Goal: Information Seeking & Learning: Check status

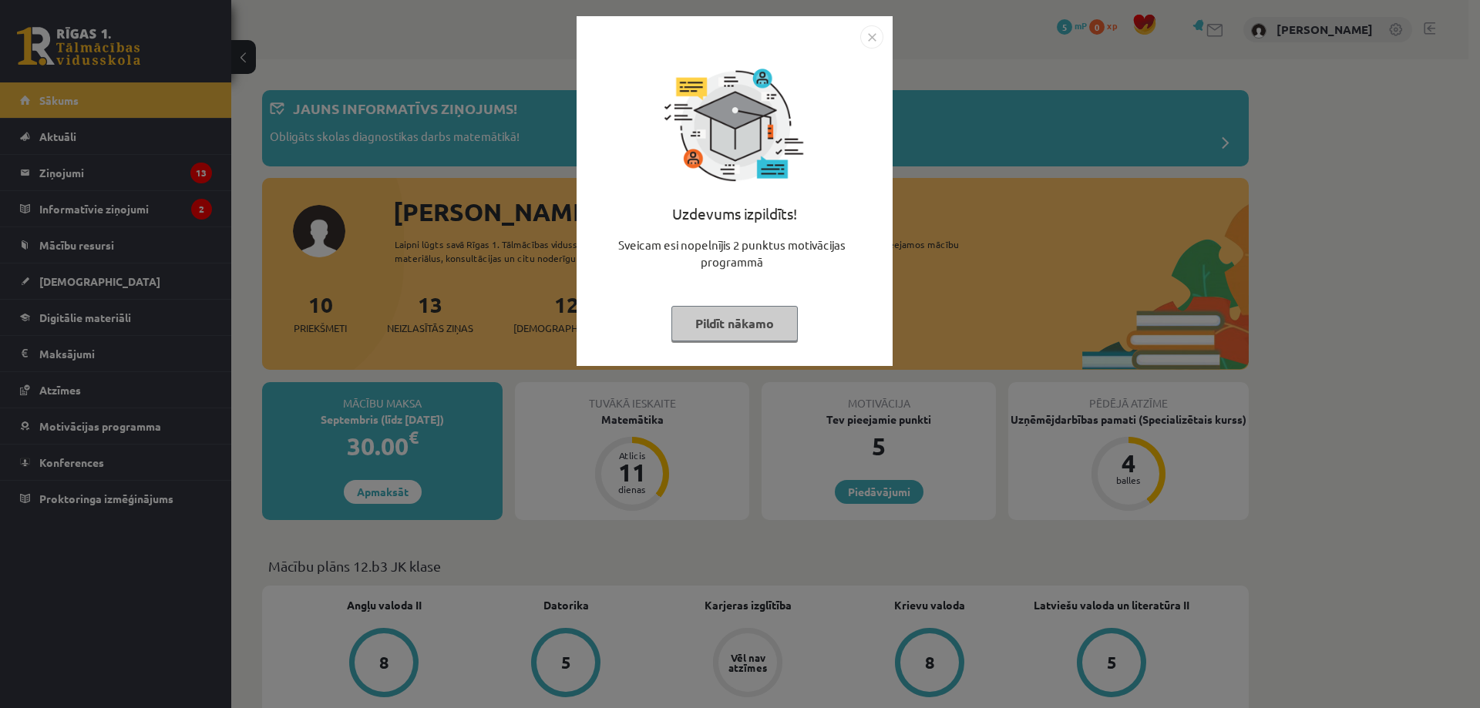
click at [368, 275] on div "Uzdevums izpildīts! Sveicam esi nopelnījis 2 punktus motivācijas programmā Pild…" at bounding box center [740, 354] width 1480 height 708
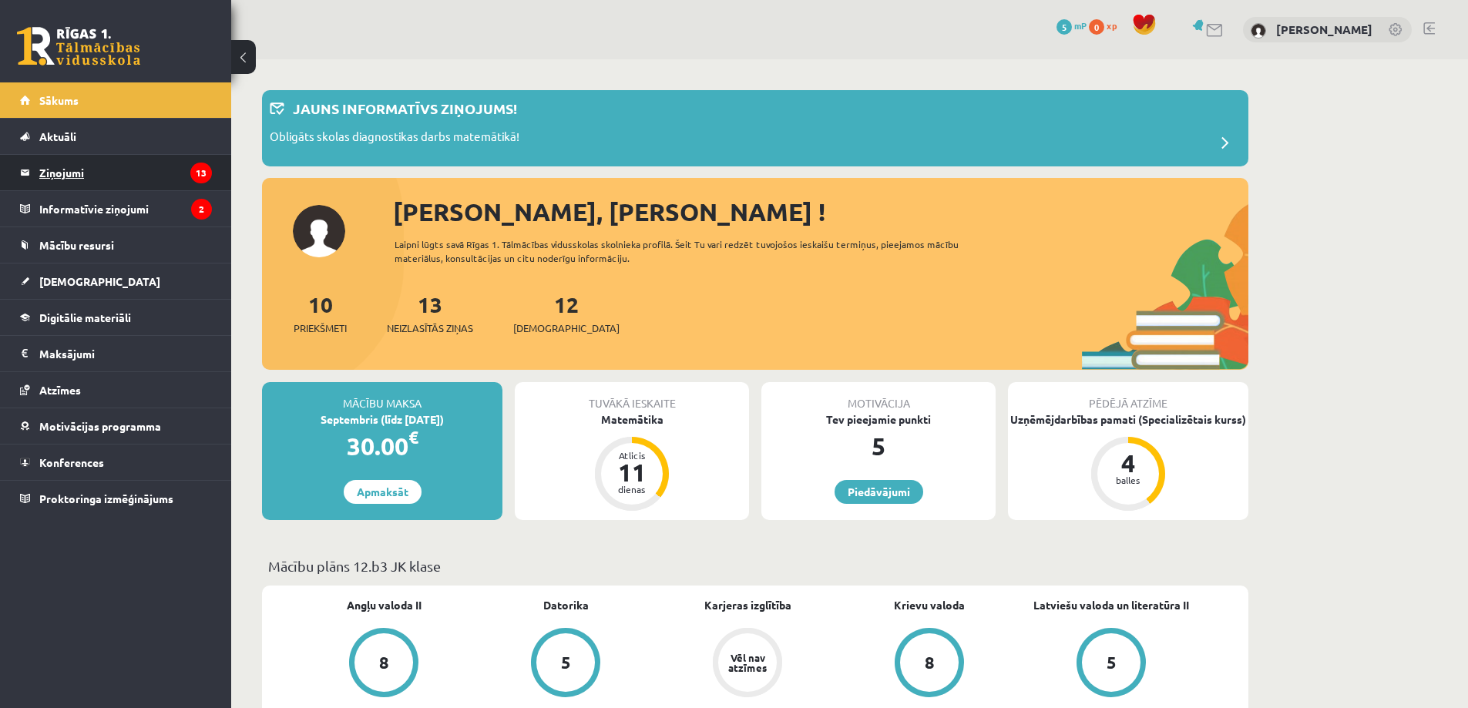
click at [86, 178] on legend "Ziņojumi 13" at bounding box center [125, 172] width 173 height 35
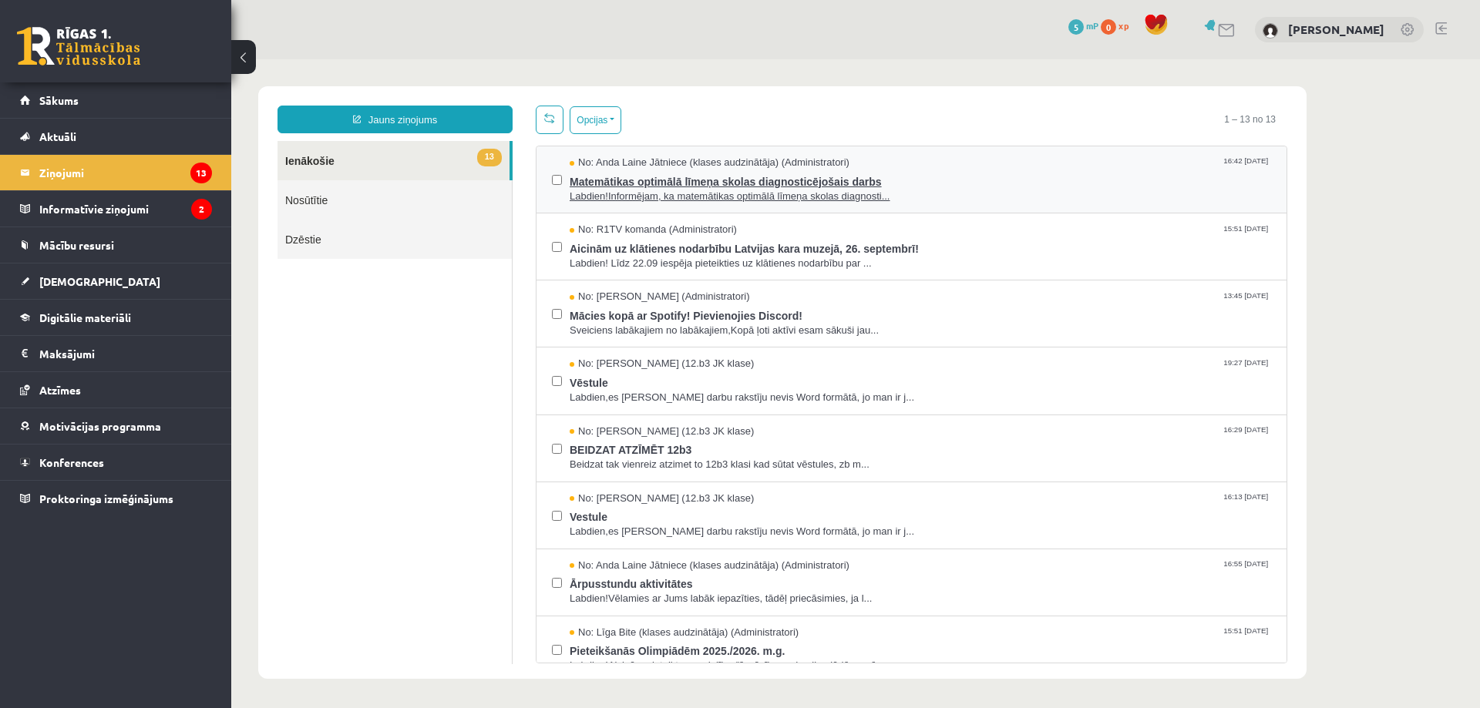
click at [972, 180] on span "Matemātikas optimālā līmeņa skolas diagnosticējošais darbs" at bounding box center [919, 179] width 701 height 19
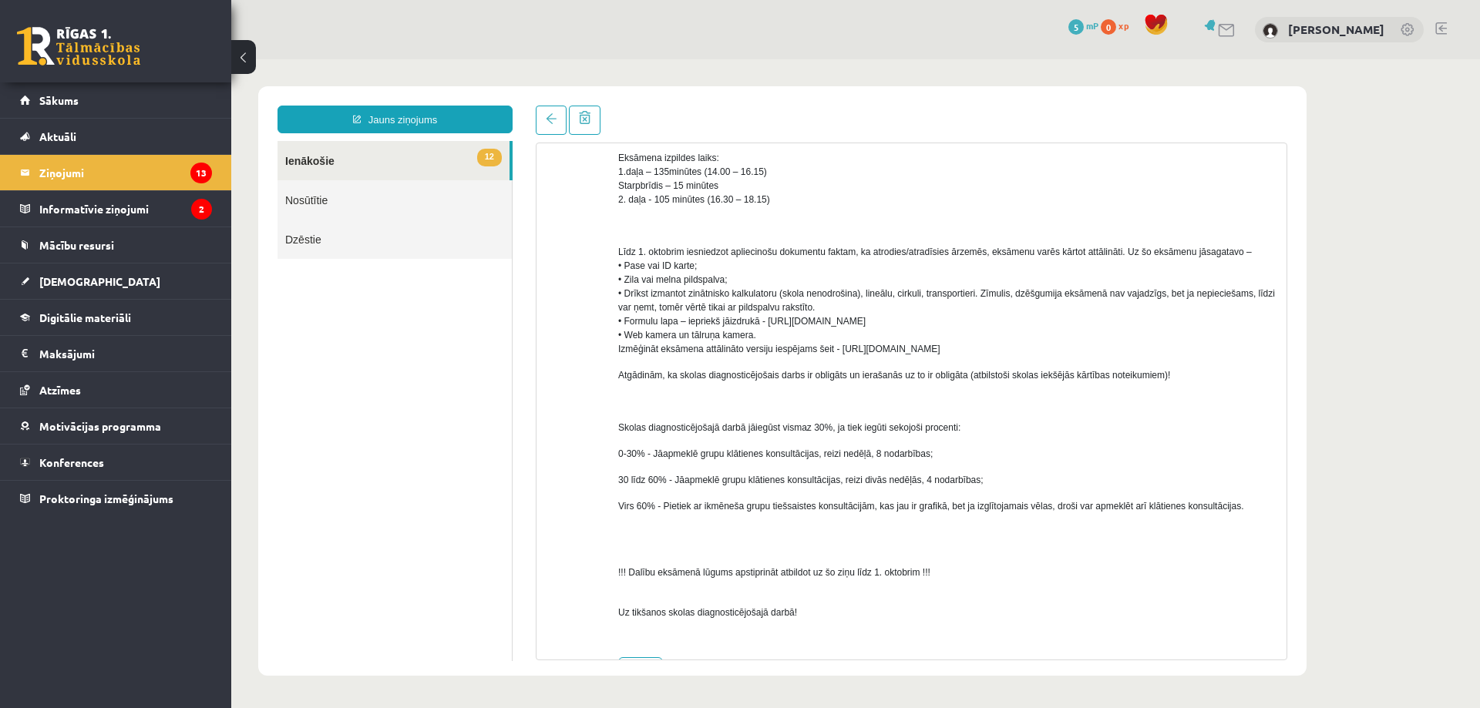
scroll to position [676, 0]
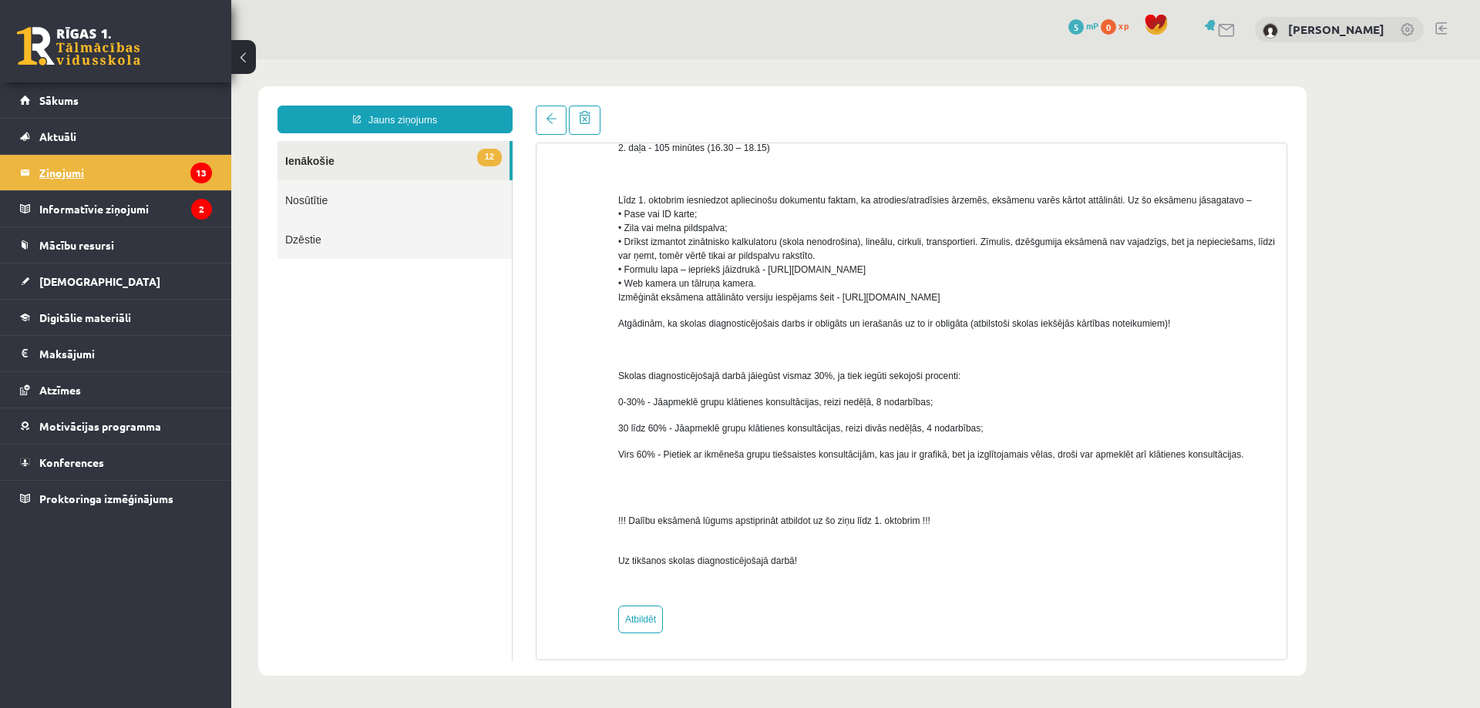
click at [32, 170] on link "Ziņojumi 13" at bounding box center [116, 172] width 192 height 35
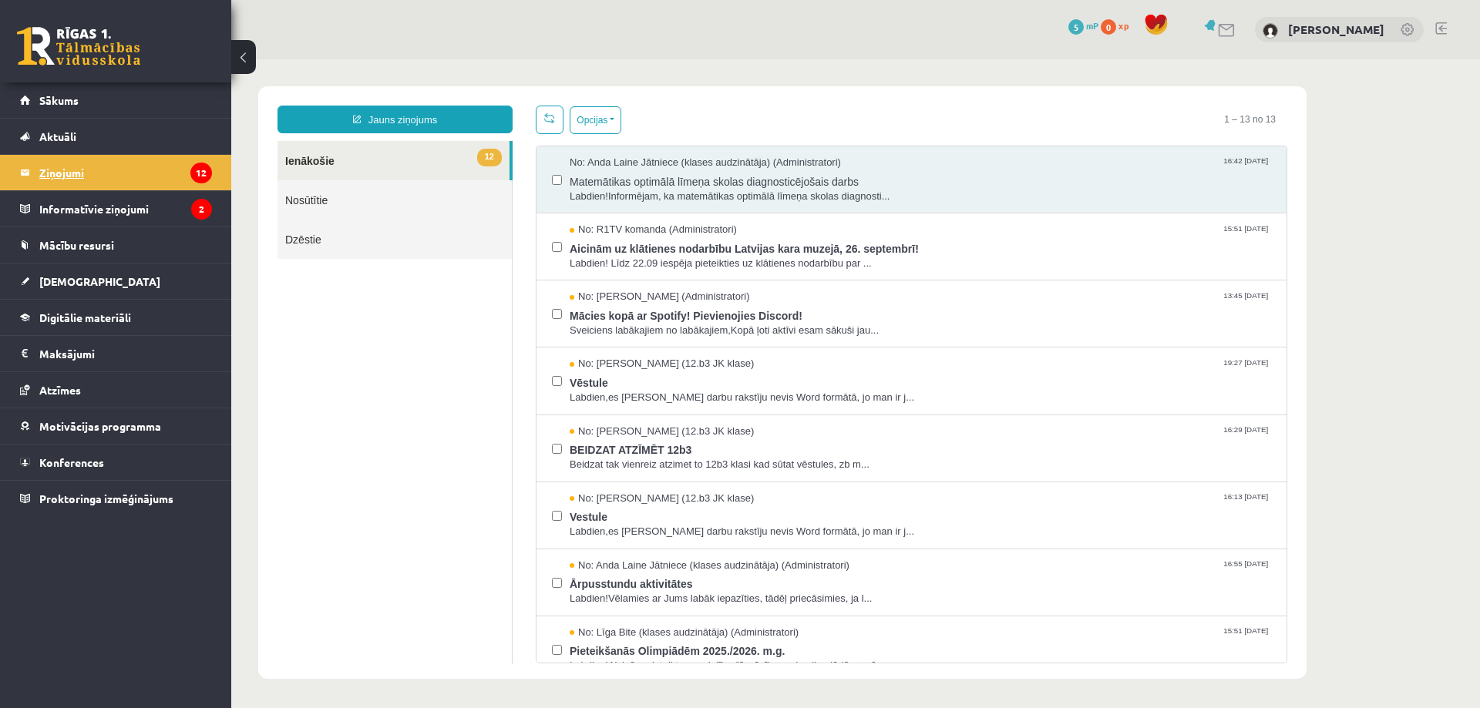
scroll to position [0, 0]
click at [104, 166] on legend "Ziņojumi 12" at bounding box center [125, 172] width 173 height 35
click at [307, 237] on link "Dzēstie" at bounding box center [394, 239] width 234 height 39
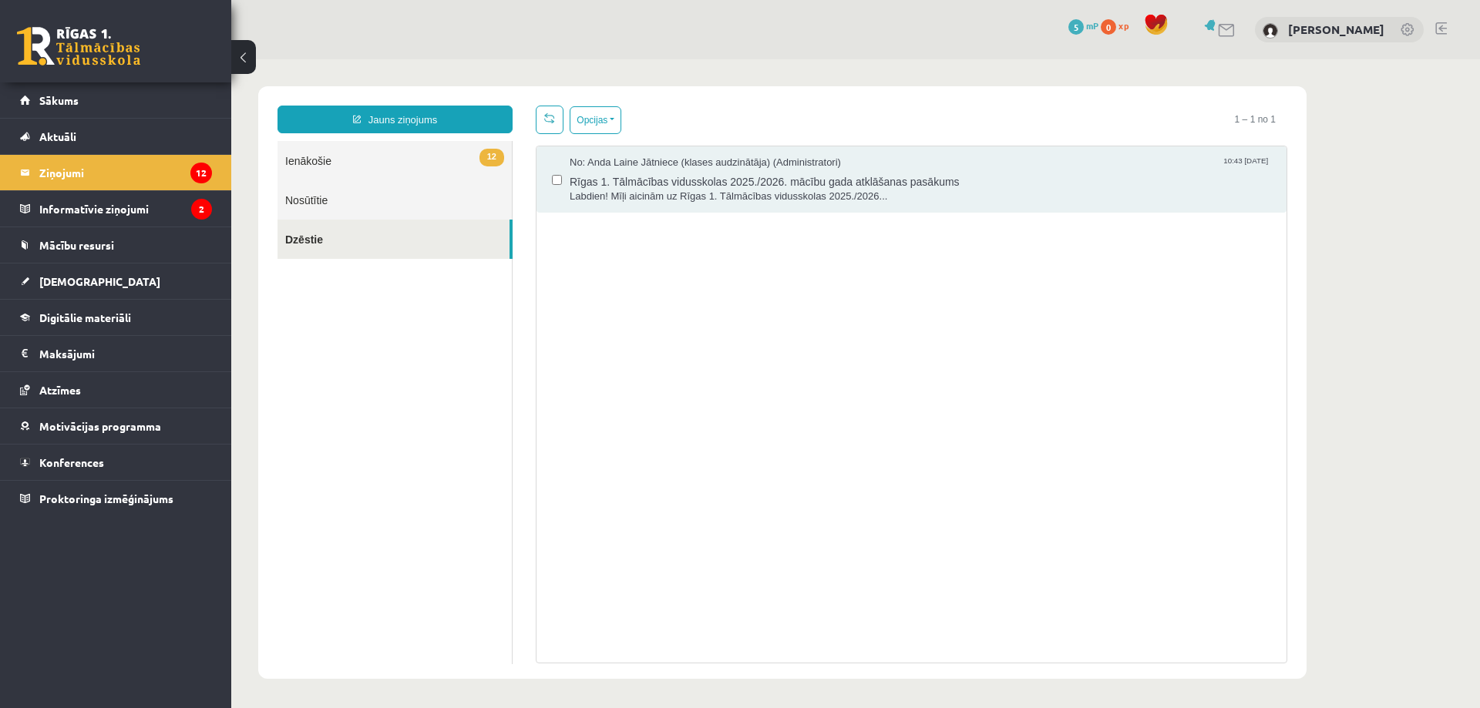
click at [324, 194] on link "Nosūtītie" at bounding box center [394, 199] width 234 height 39
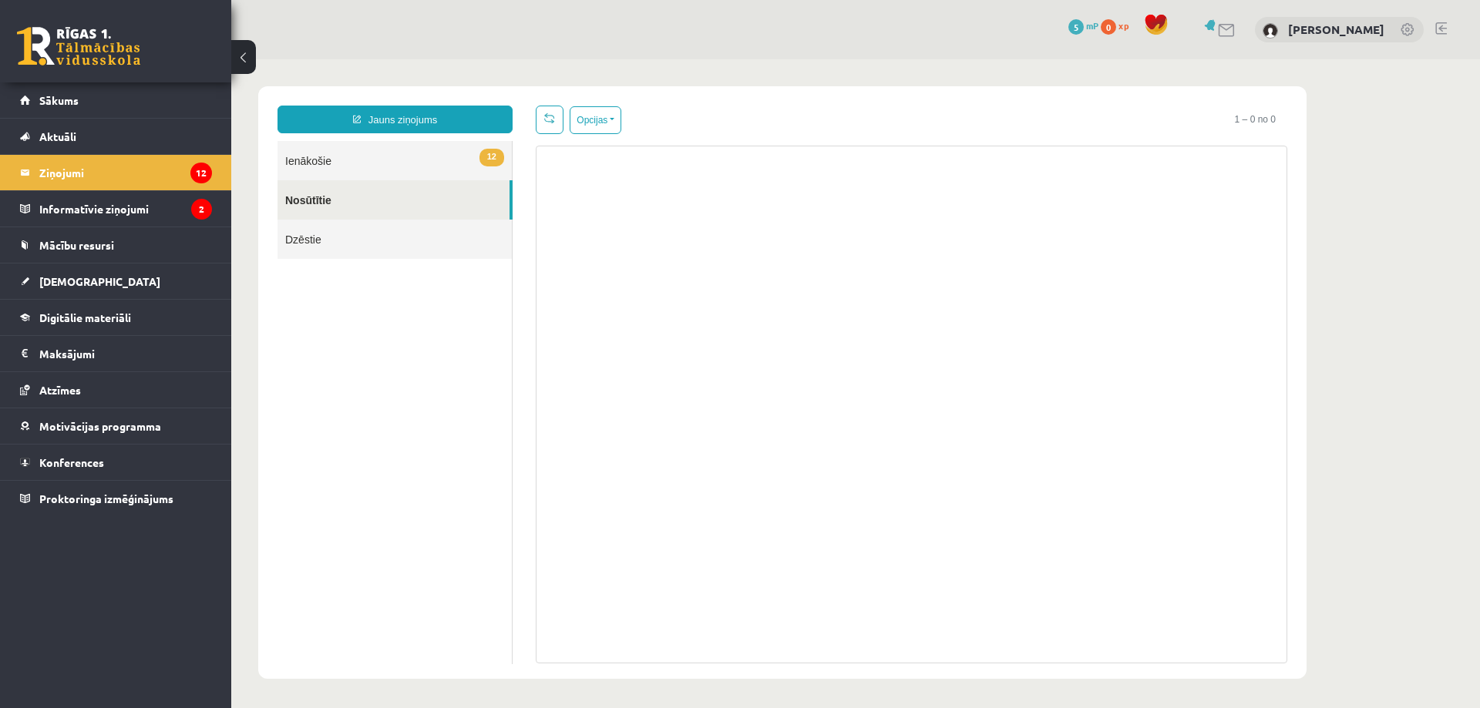
click at [317, 235] on link "Dzēstie" at bounding box center [394, 239] width 234 height 39
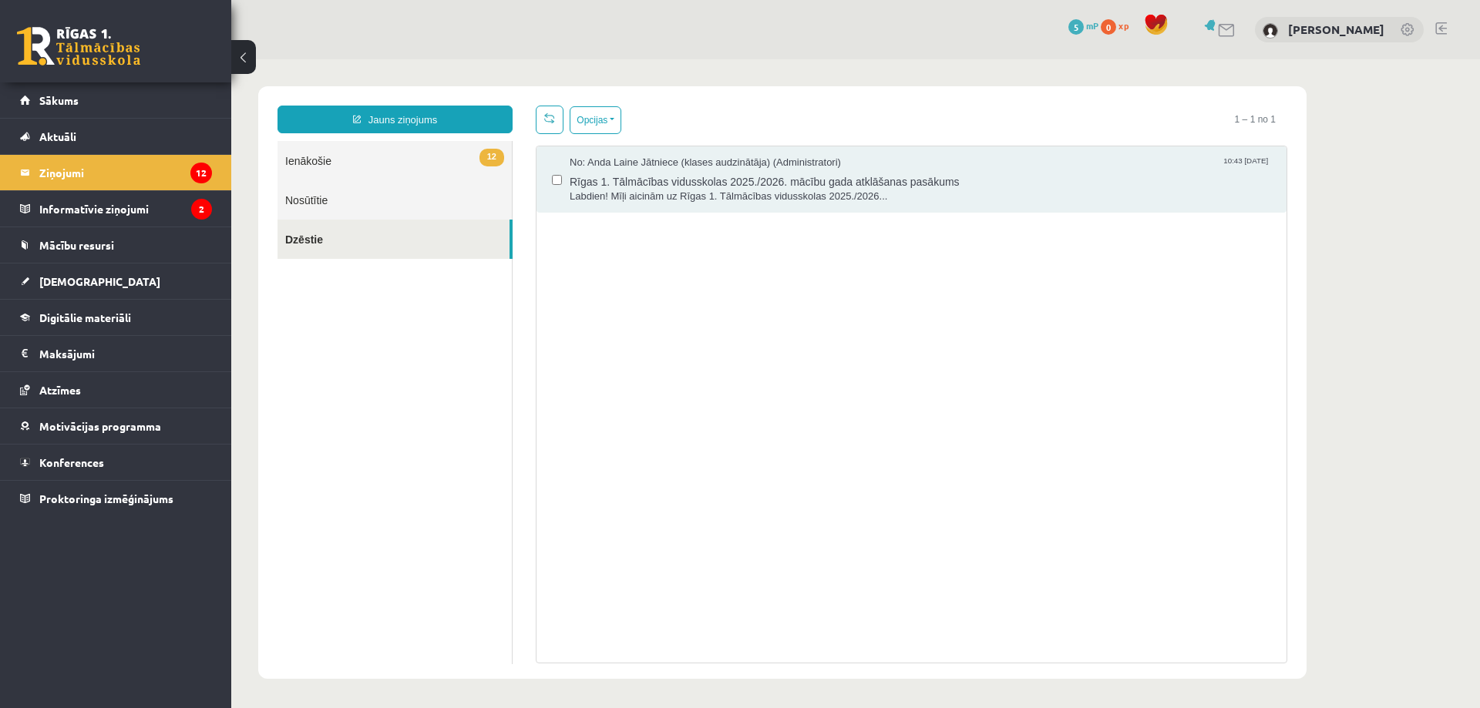
click at [331, 164] on link "12 Ienākošie" at bounding box center [394, 160] width 234 height 39
click at [112, 203] on legend "Informatīvie ziņojumi 2" at bounding box center [125, 208] width 173 height 35
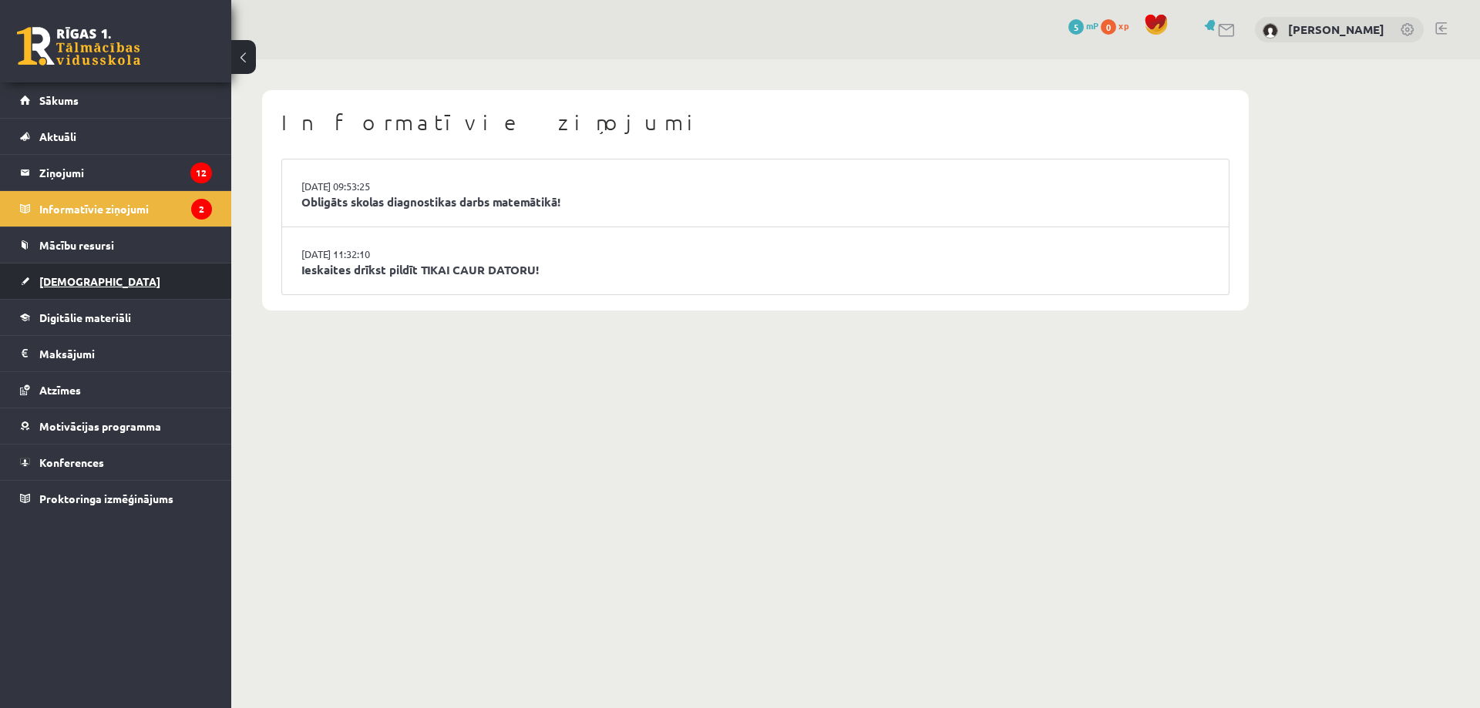
click at [70, 277] on span "[DEMOGRAPHIC_DATA]" at bounding box center [99, 281] width 121 height 14
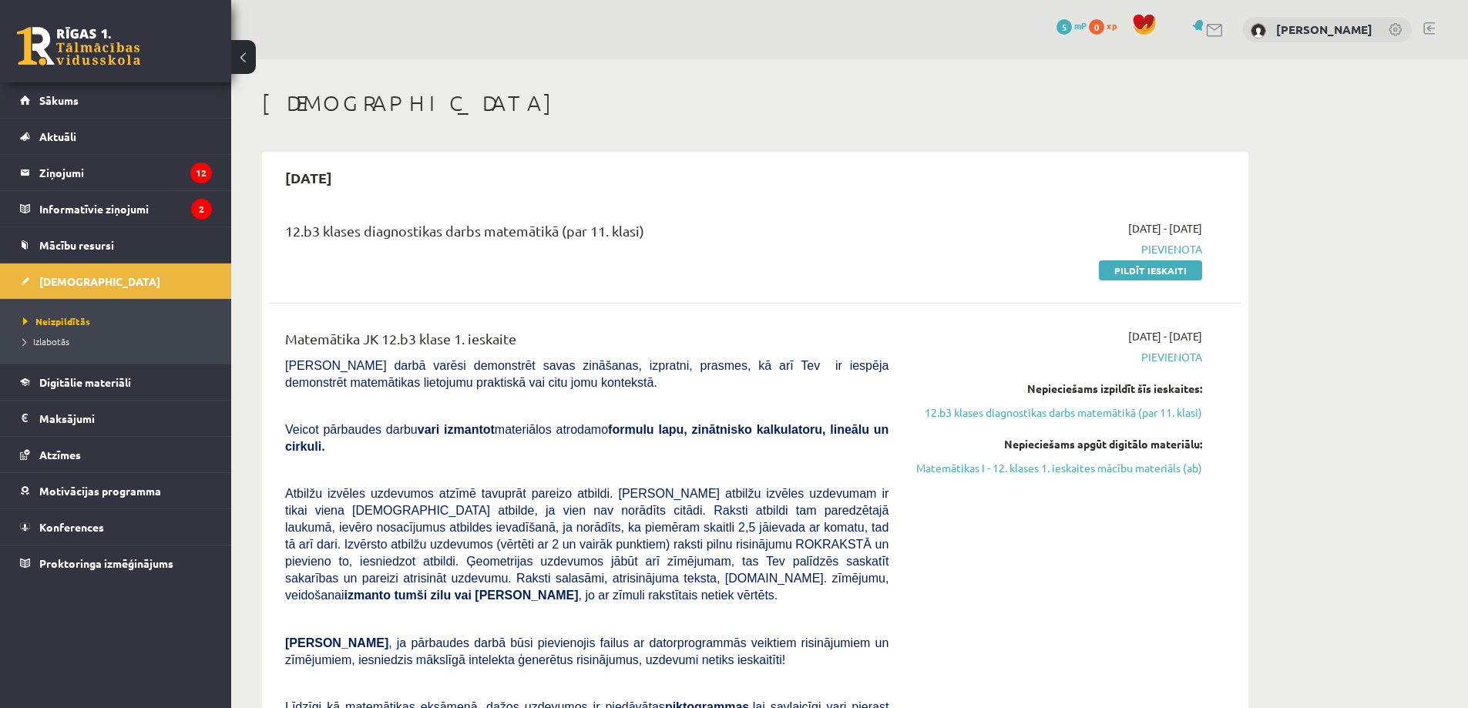
click at [636, 94] on h1 "[DEMOGRAPHIC_DATA]" at bounding box center [755, 103] width 986 height 26
click at [59, 107] on link "Sākums" at bounding box center [116, 99] width 192 height 35
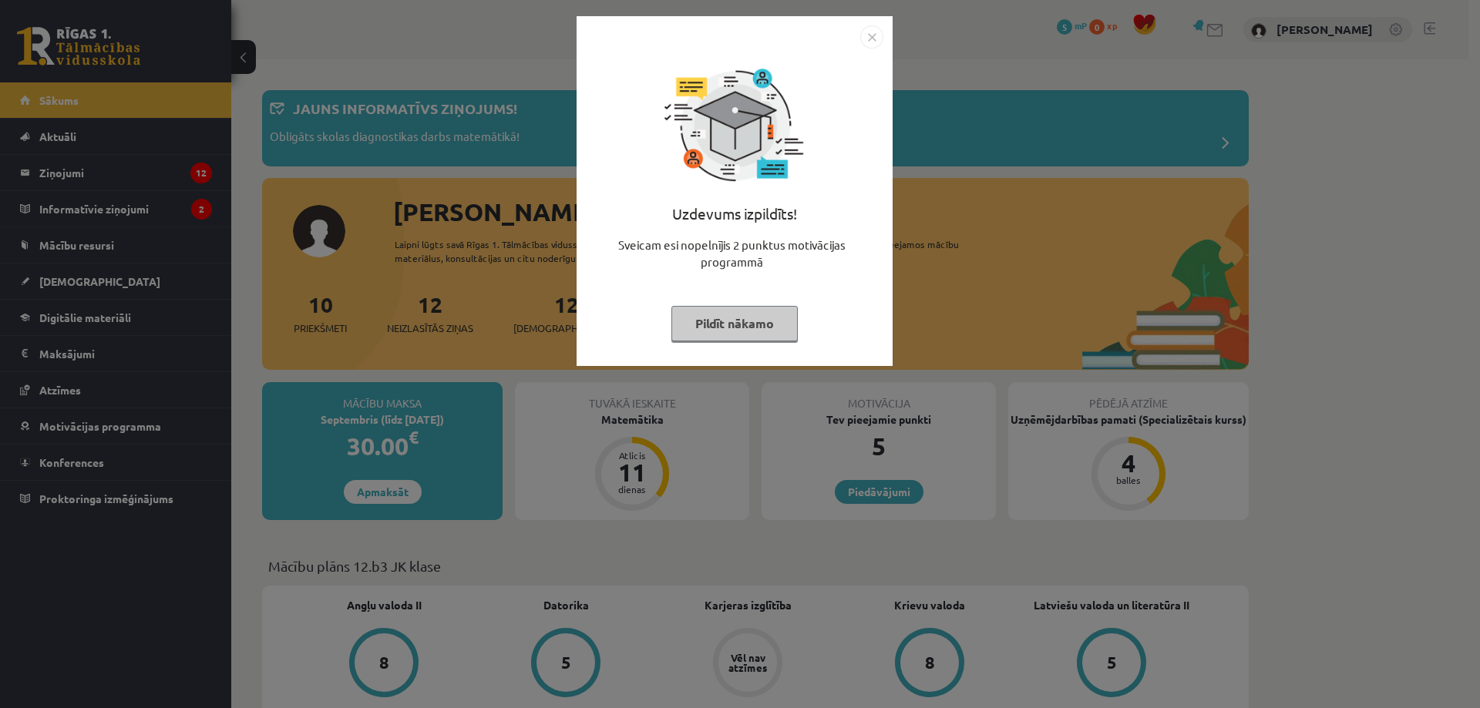
click at [315, 203] on div "Uzdevums izpildīts! Sveicam esi nopelnījis 2 punktus motivācijas programmā Pild…" at bounding box center [740, 354] width 1480 height 708
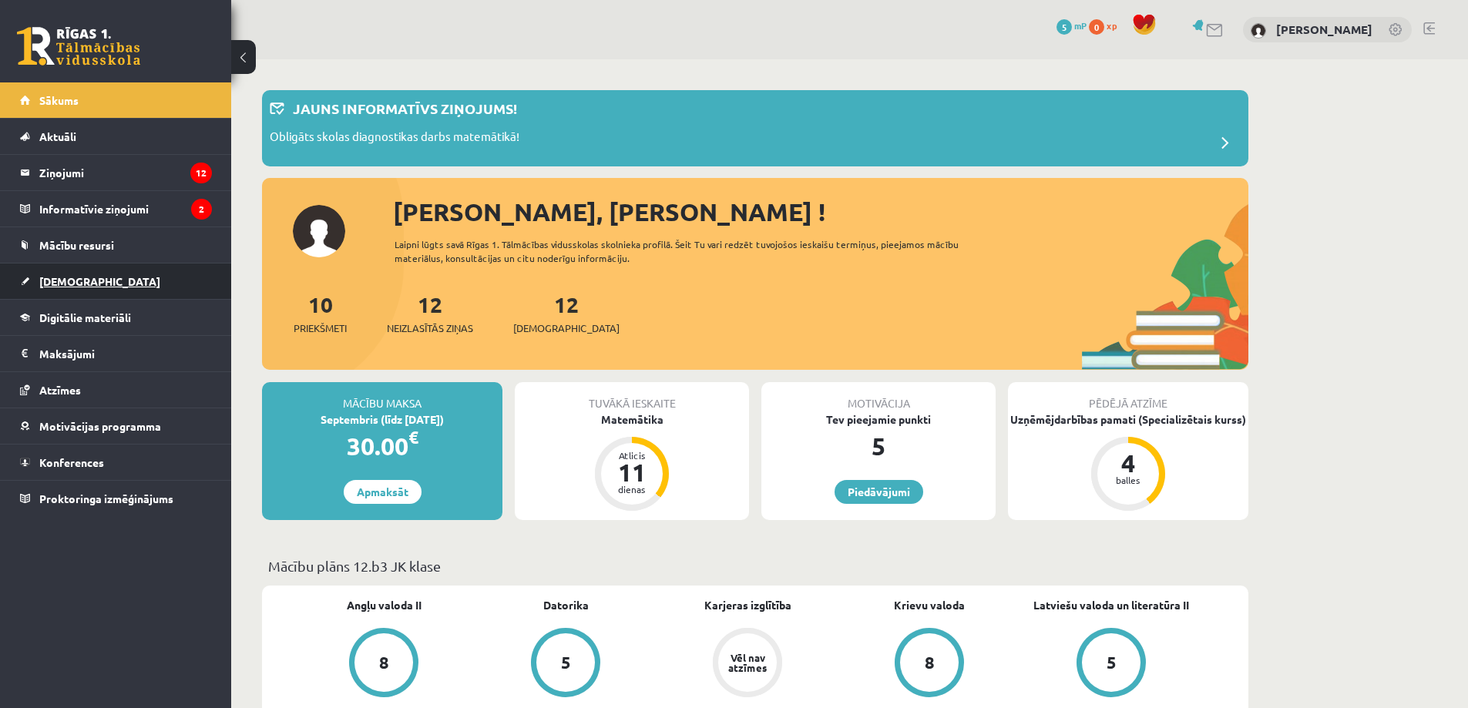
click at [51, 270] on link "[DEMOGRAPHIC_DATA]" at bounding box center [116, 281] width 192 height 35
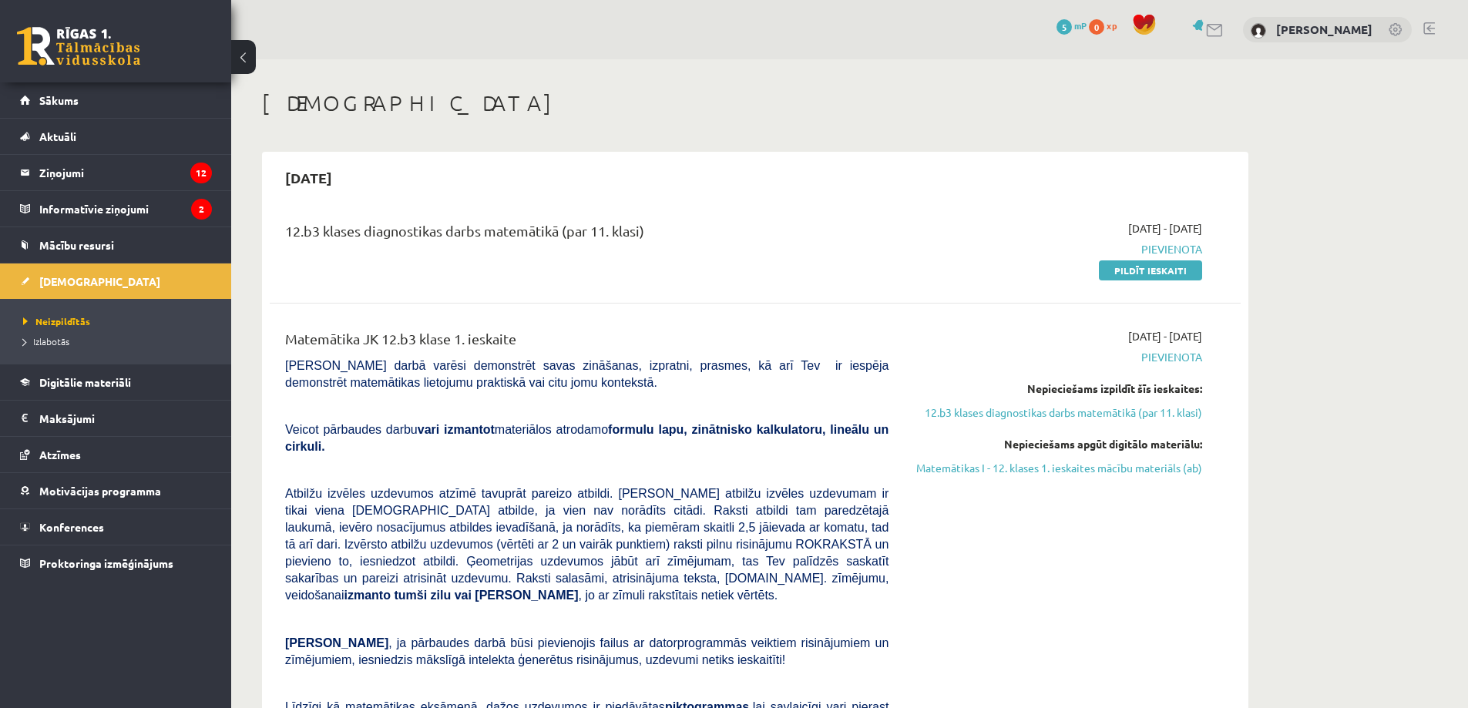
click at [52, 157] on legend "Ziņojumi 12" at bounding box center [125, 172] width 173 height 35
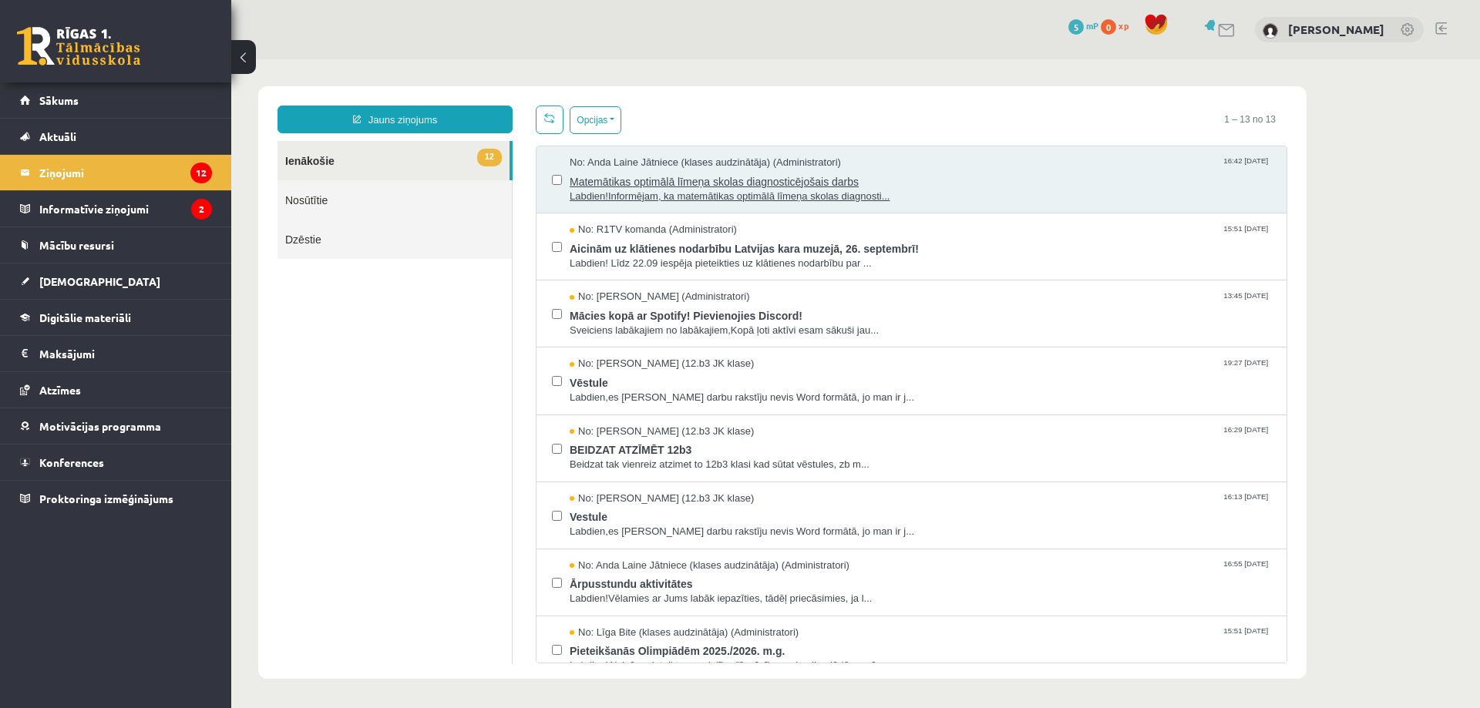
click at [596, 186] on span "Matemātikas optimālā līmeņa skolas diagnosticējošais darbs" at bounding box center [919, 179] width 701 height 19
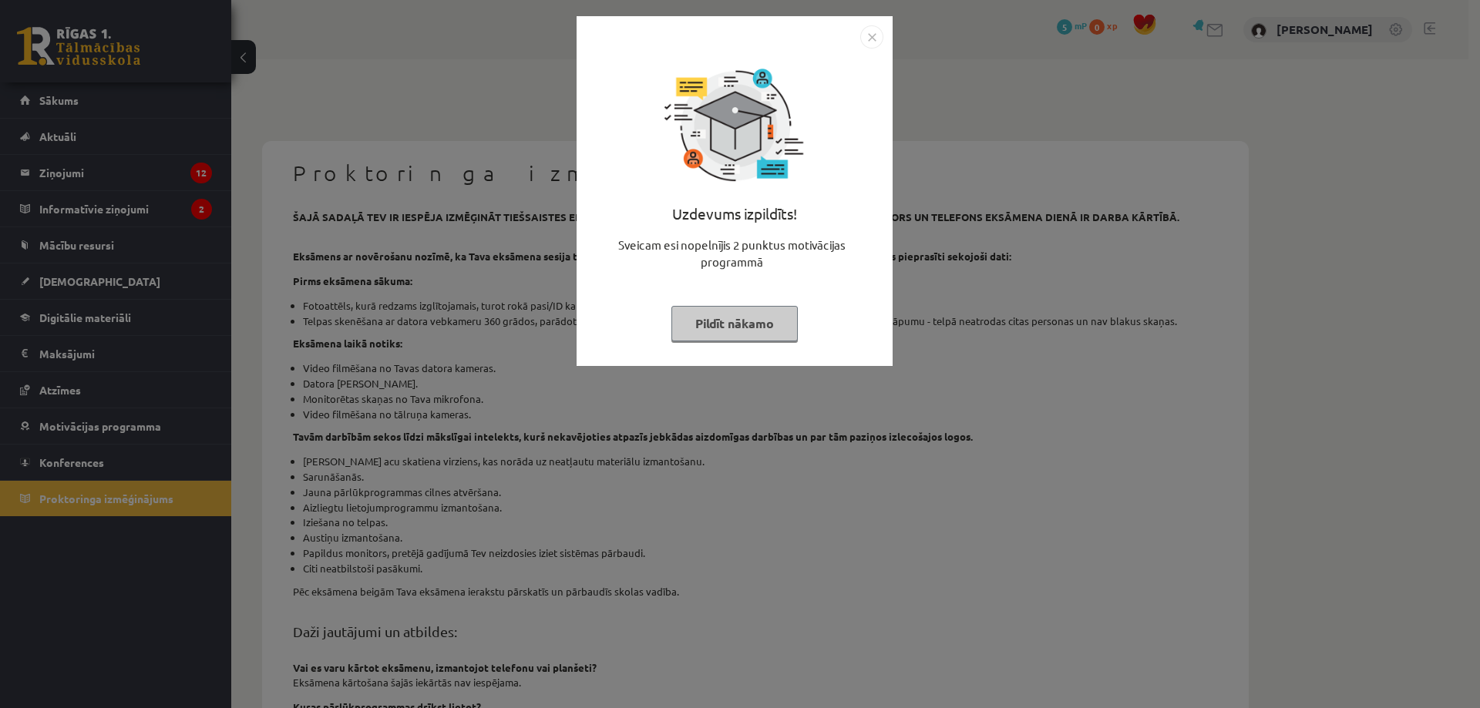
click at [881, 421] on div "Uzdevums izpildīts! Sveicam esi nopelnījis 2 punktus motivācijas programmā Pild…" at bounding box center [740, 354] width 1480 height 708
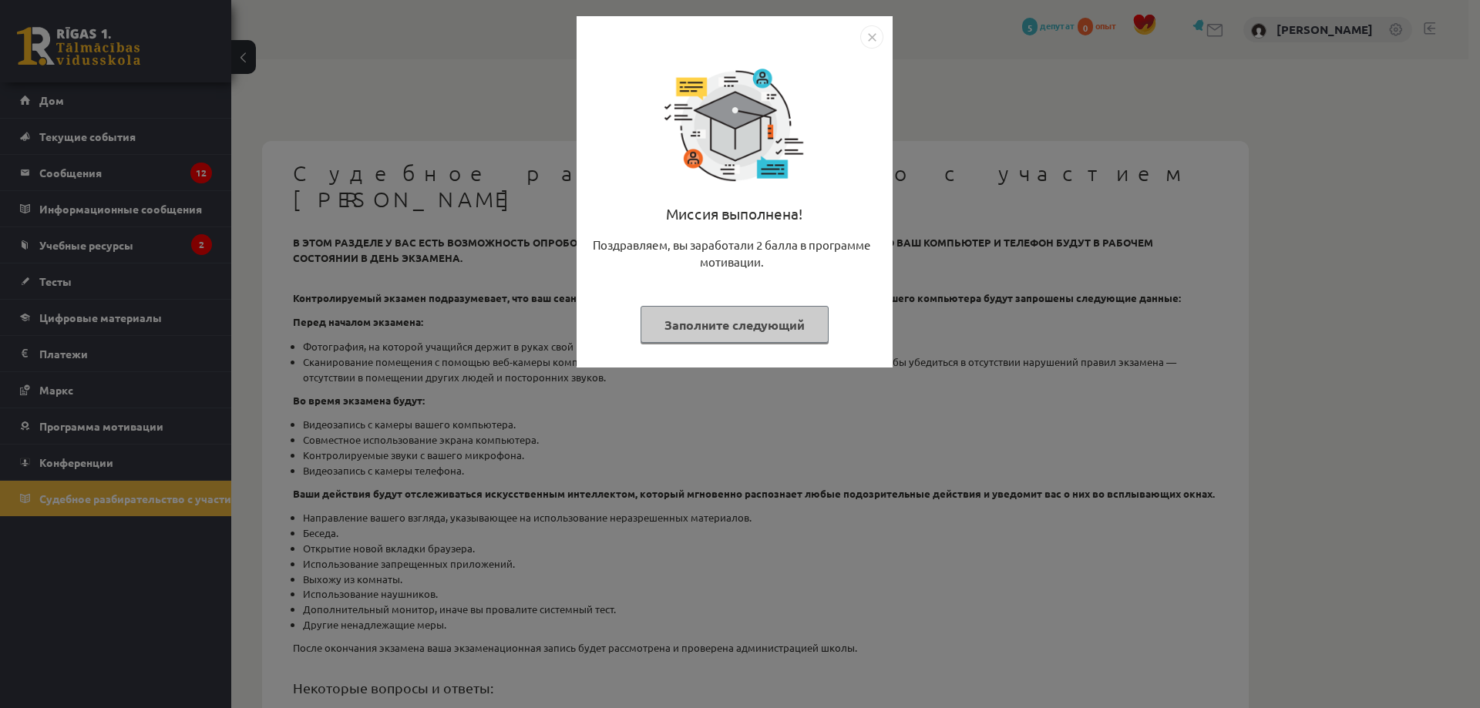
click at [872, 27] on img "Закрывать" at bounding box center [871, 36] width 23 height 23
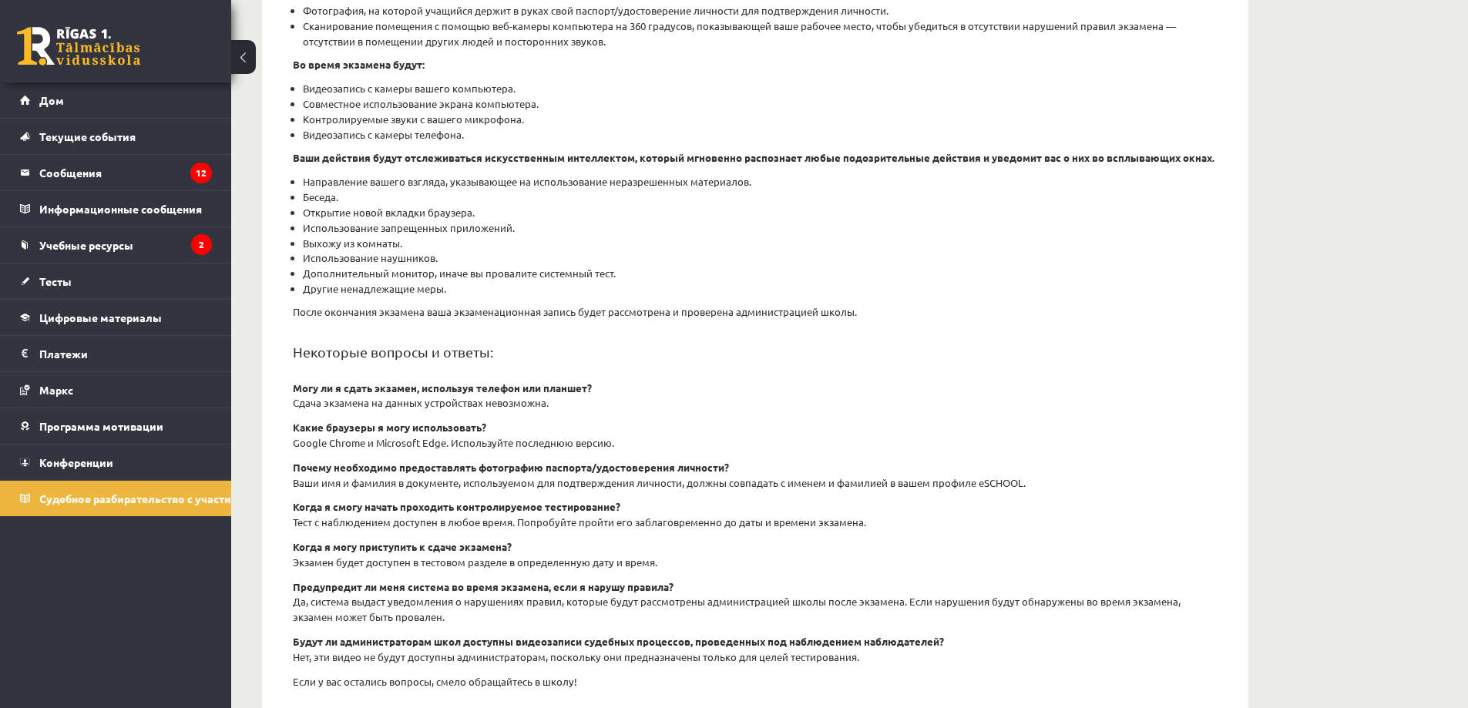
scroll to position [385, 0]
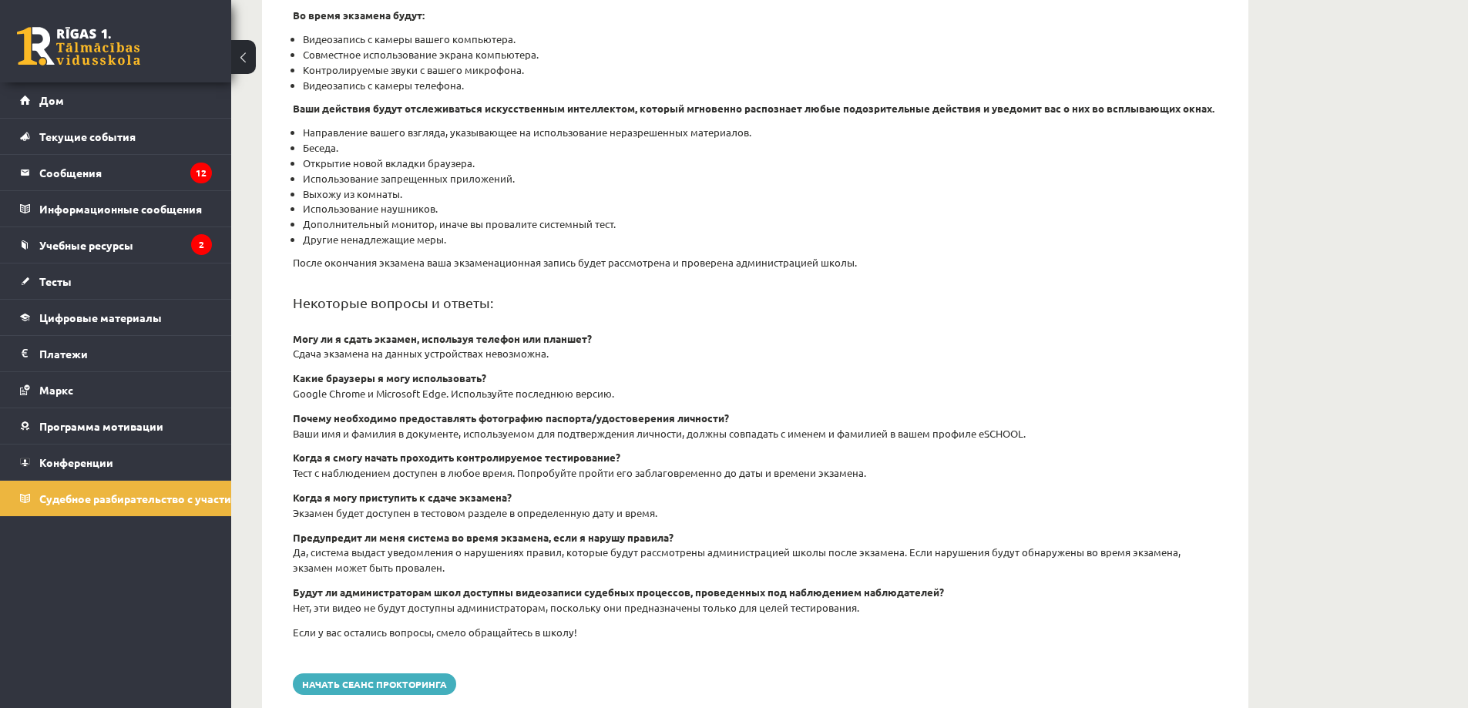
click at [1034, 125] on li "Направление вашего взгляда, указывающее на использование неразрешенных материал…" at bounding box center [760, 132] width 915 height 15
click at [357, 673] on button "Начать сеанс прокторинга" at bounding box center [374, 684] width 163 height 22
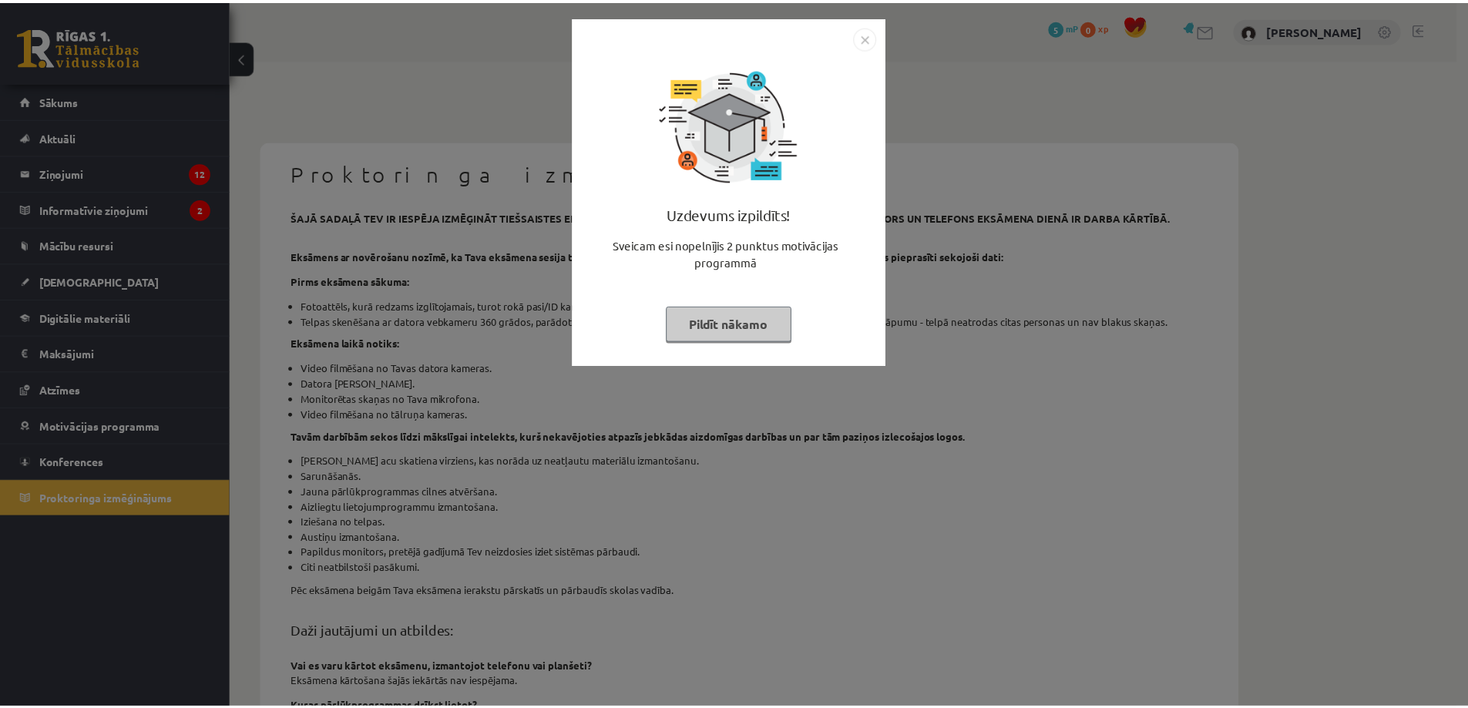
scroll to position [354, 0]
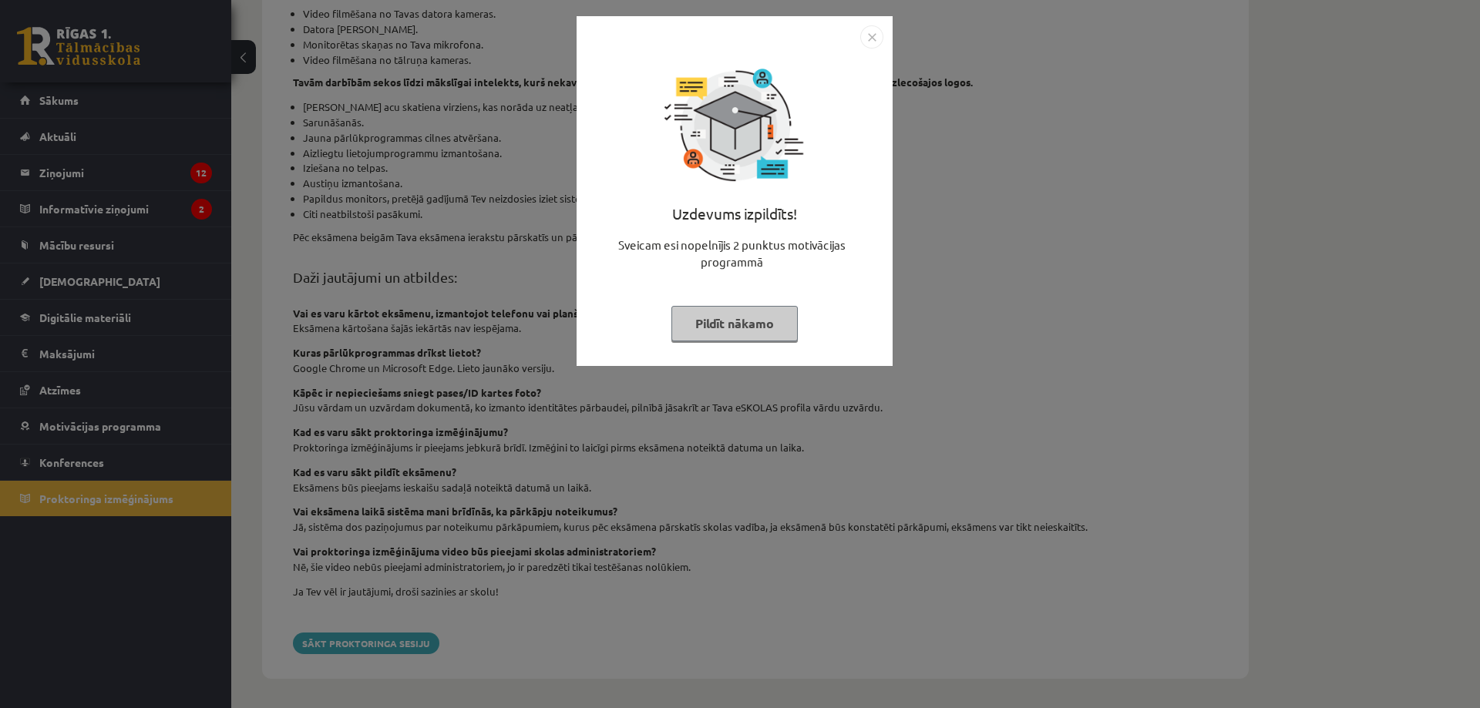
click at [526, 225] on div "Uzdevums izpildīts! Sveicam esi nopelnījis 2 punktus motivācijas programmā Pild…" at bounding box center [740, 354] width 1480 height 708
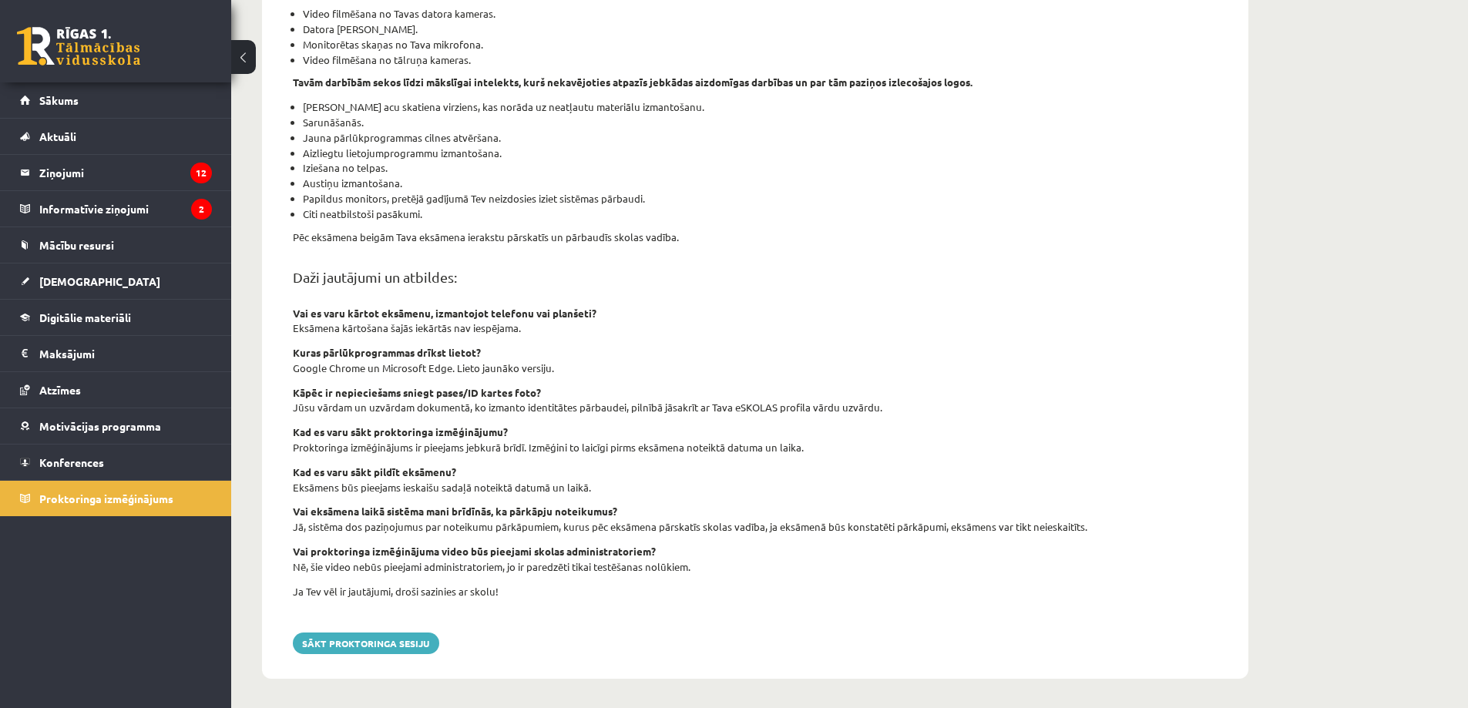
scroll to position [356, 0]
